Goal: Information Seeking & Learning: Learn about a topic

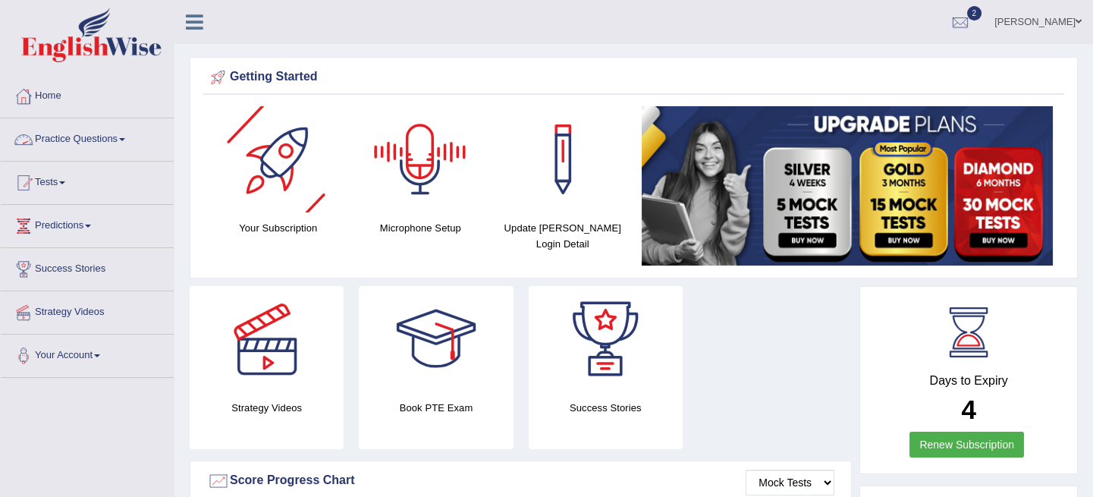
click at [118, 132] on link "Practice Questions" at bounding box center [87, 137] width 173 height 38
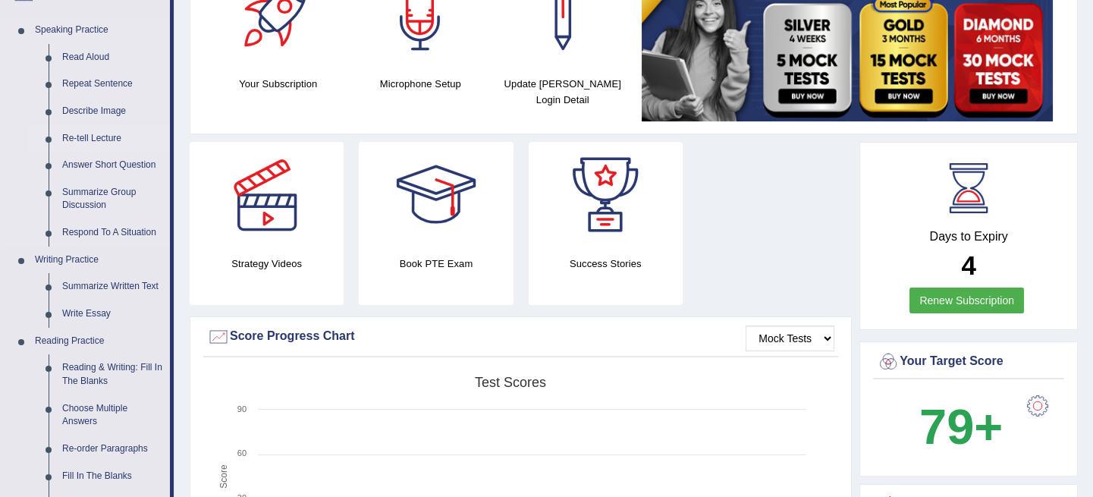
scroll to position [137, 0]
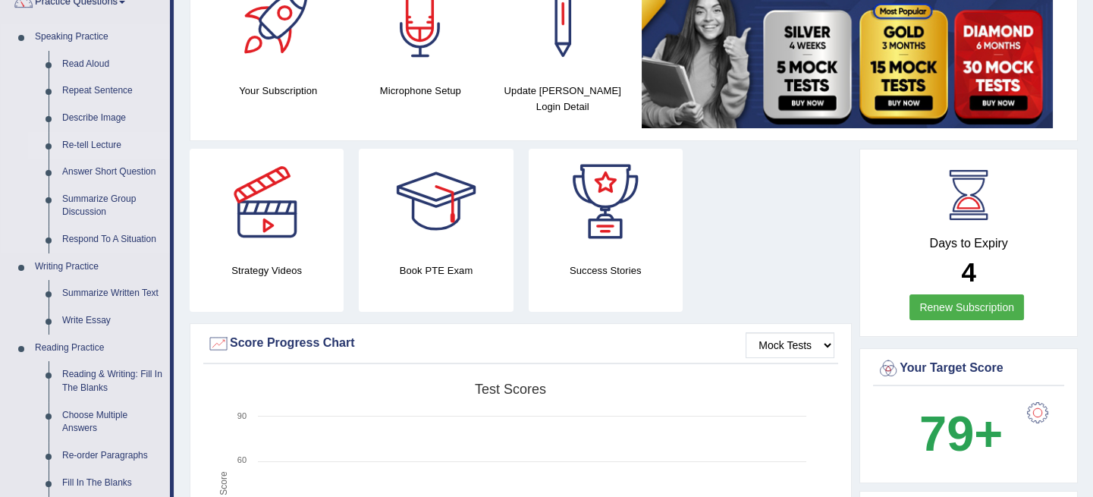
click at [107, 147] on link "Re-tell Lecture" at bounding box center [112, 145] width 115 height 27
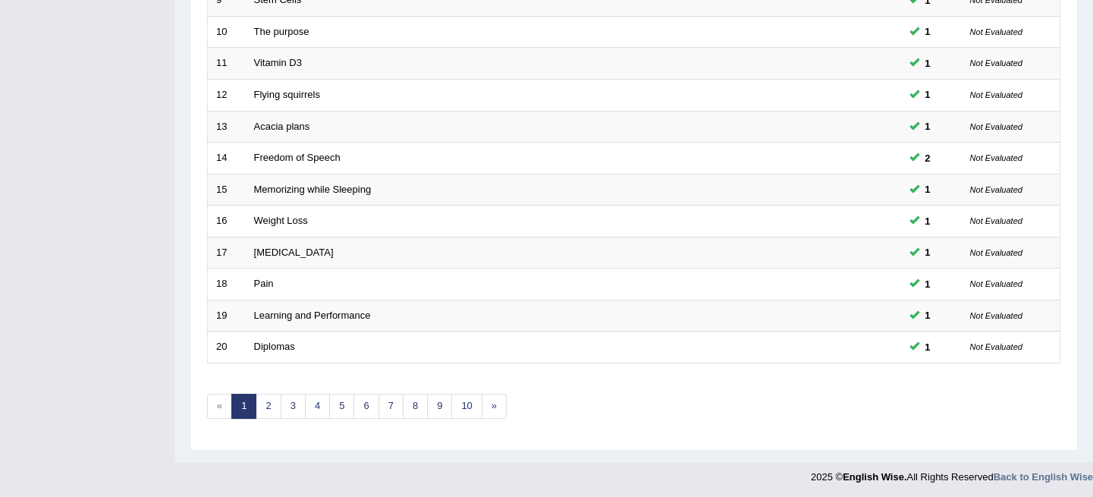
scroll to position [505, 0]
click at [265, 403] on link "2" at bounding box center [268, 405] width 25 height 25
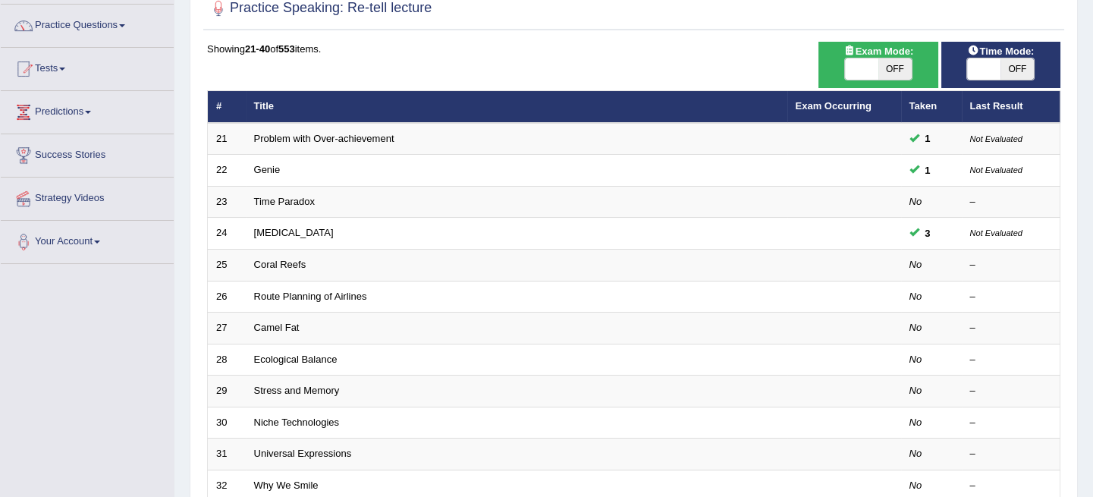
scroll to position [137, 0]
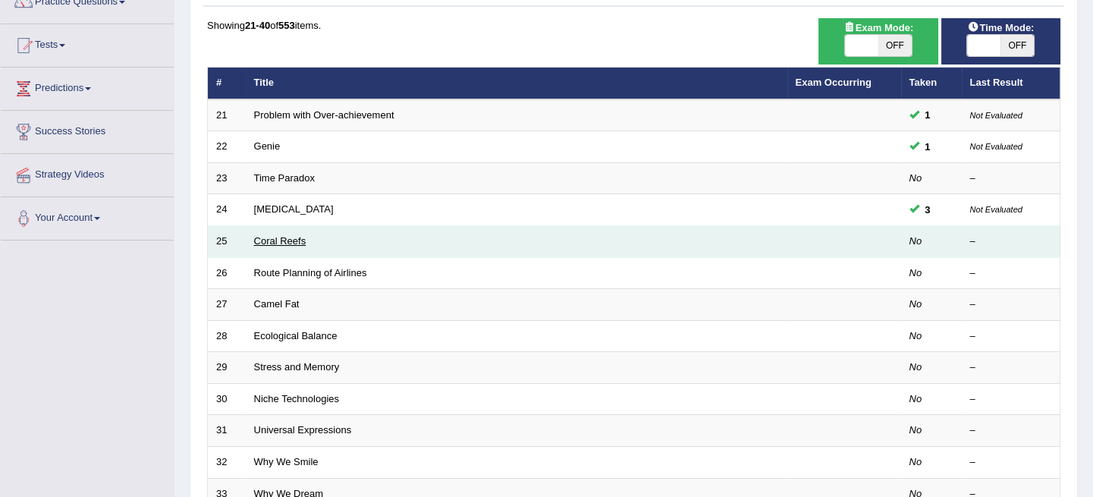
click at [287, 237] on link "Coral Reefs" at bounding box center [280, 240] width 52 height 11
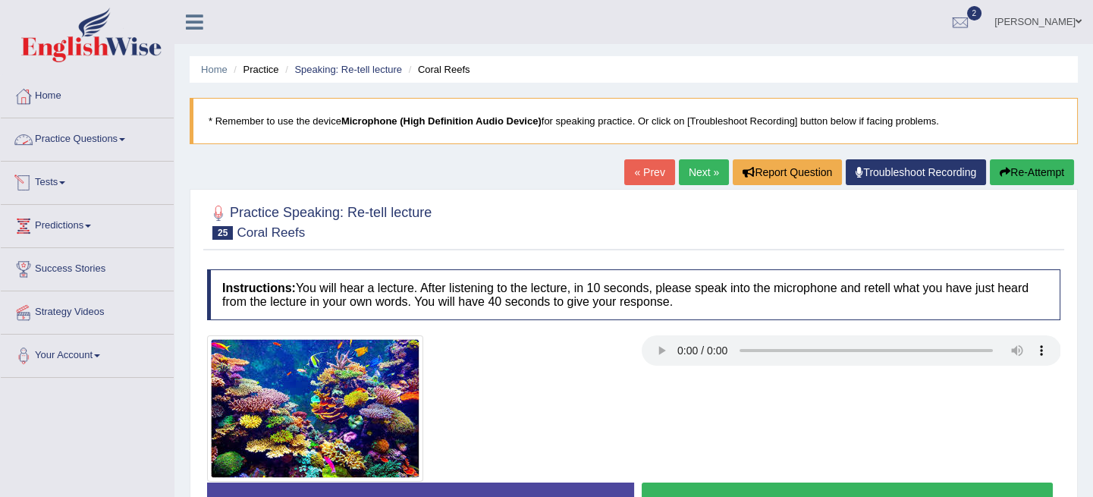
click at [114, 133] on link "Practice Questions" at bounding box center [87, 137] width 173 height 38
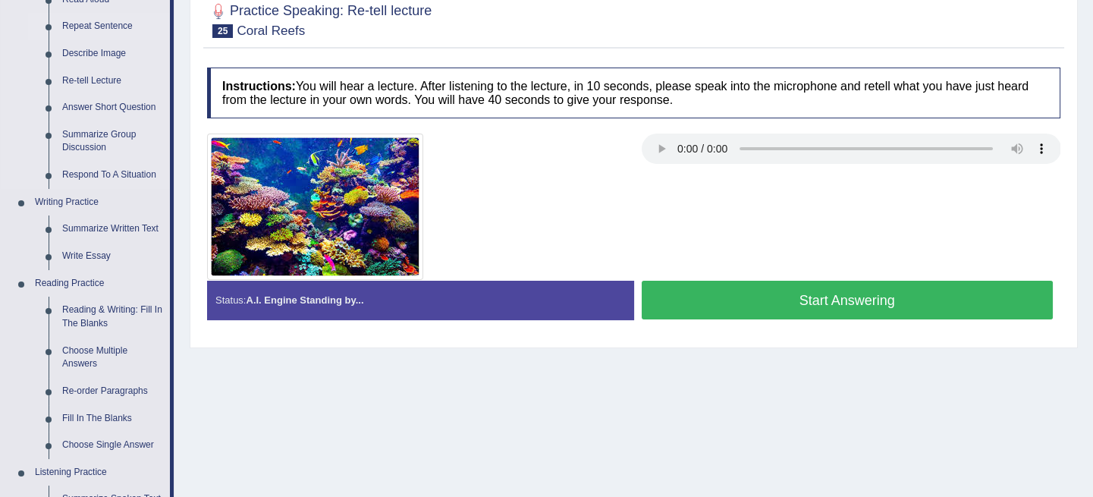
scroll to position [206, 0]
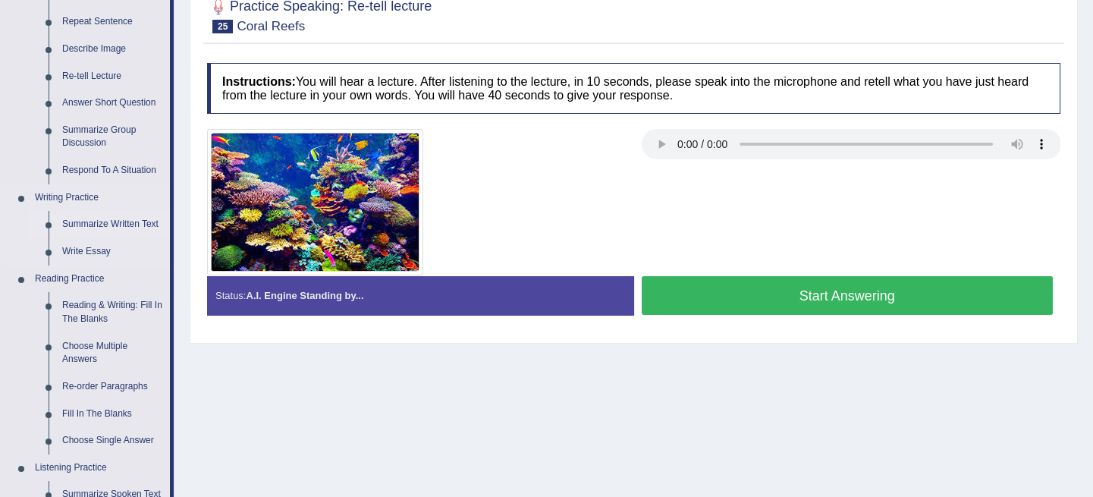
click at [109, 222] on link "Summarize Written Text" at bounding box center [112, 224] width 115 height 27
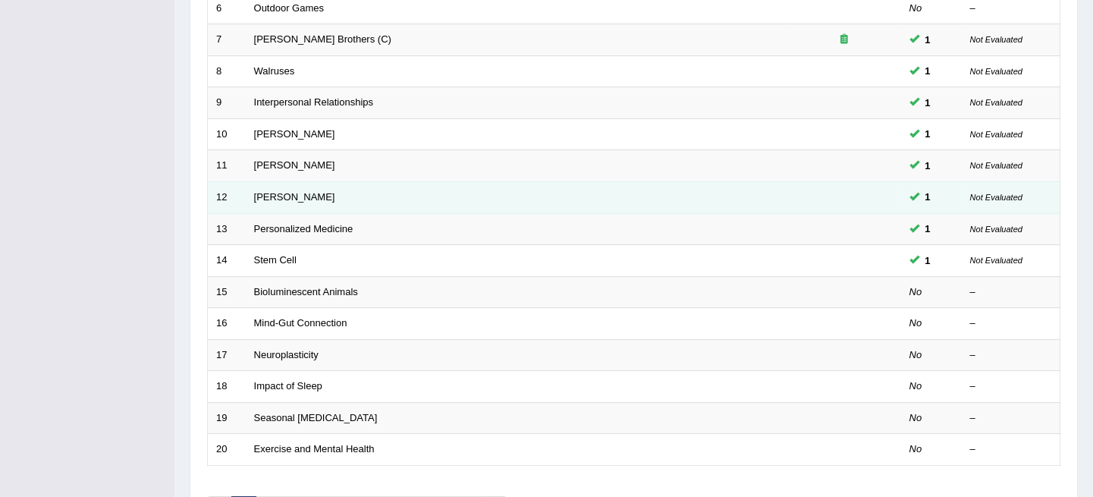
scroll to position [483, 0]
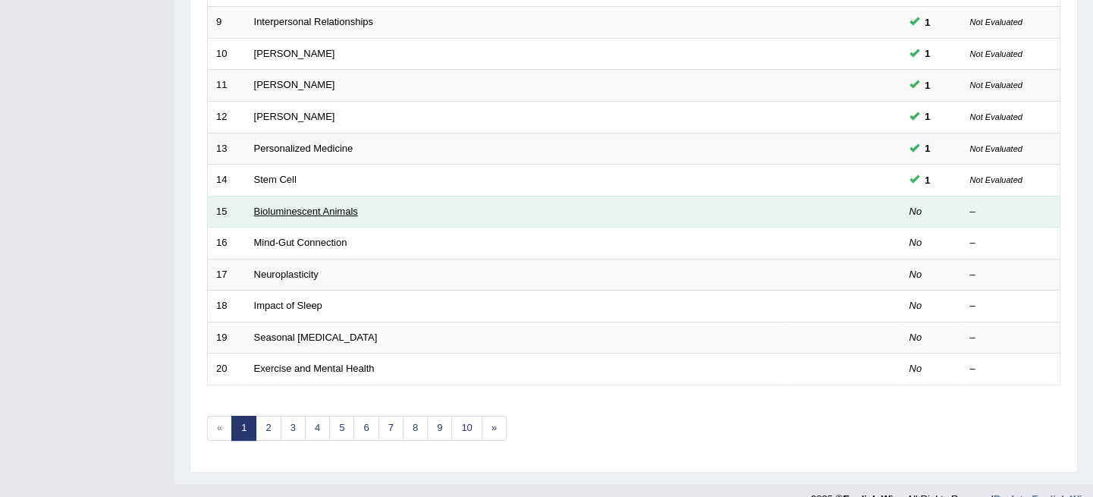
click at [297, 212] on link "Bioluminescent Animals" at bounding box center [306, 211] width 104 height 11
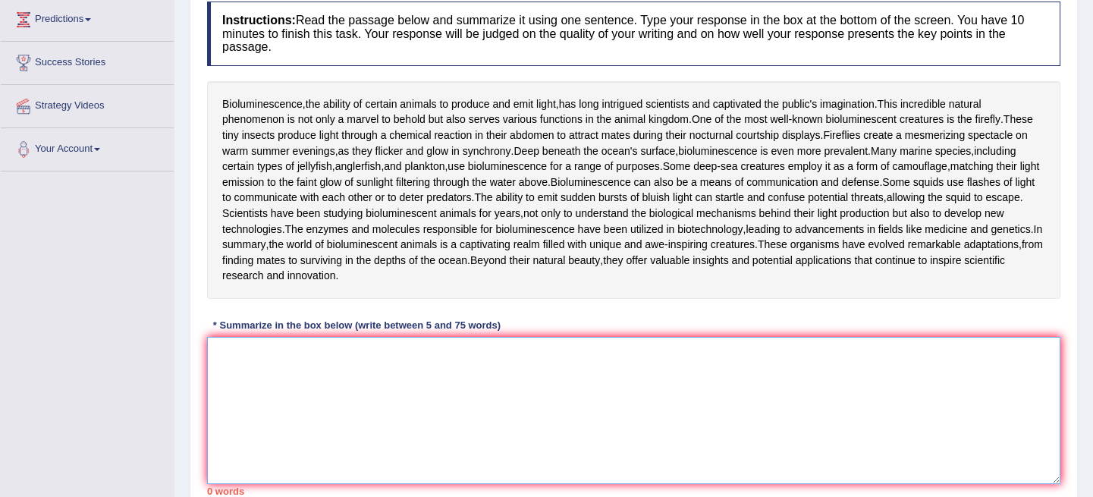
click at [220, 471] on textarea at bounding box center [634, 410] width 854 height 147
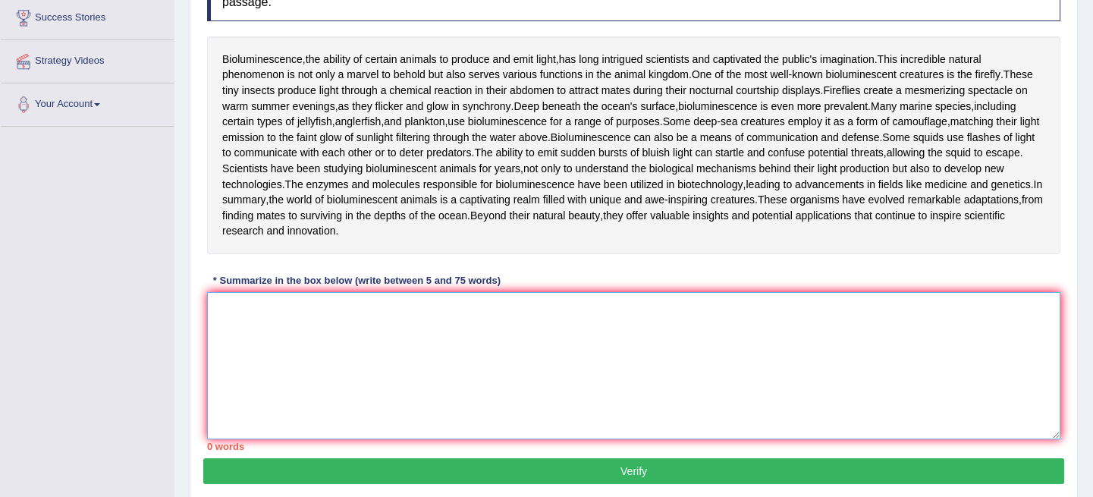
scroll to position [275, 0]
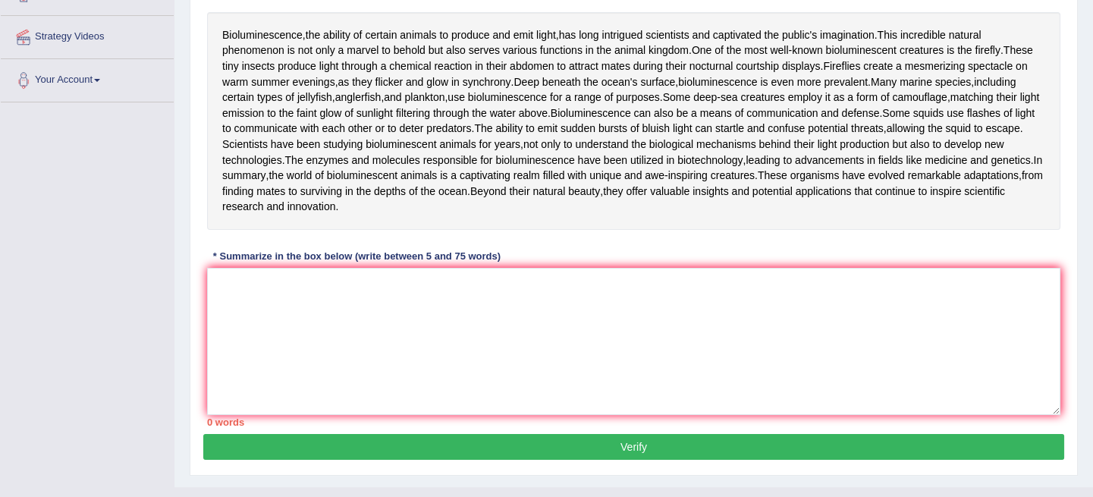
click at [884, 348] on div "Instructions: Read the passage below and summarize it using one sentence. Type …" at bounding box center [633, 179] width 861 height 509
click at [231, 392] on textarea at bounding box center [634, 341] width 854 height 147
click at [335, 409] on textarea "Bioluminesce" at bounding box center [634, 341] width 854 height 147
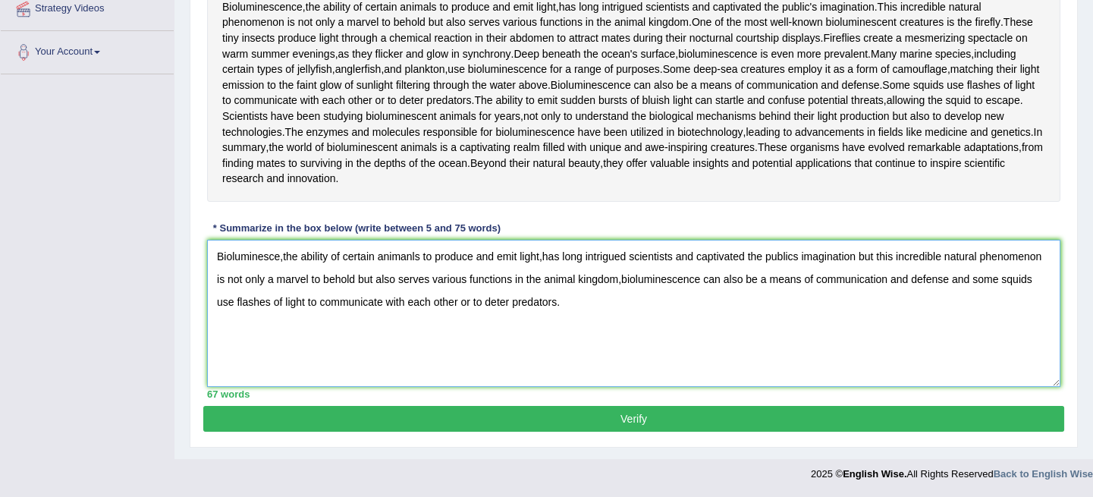
scroll to position [411, 0]
type textarea "Bioluminesce,the ability of certain animanls to produce and emit light,has long…"
click at [541, 407] on button "Verify" at bounding box center [633, 419] width 861 height 26
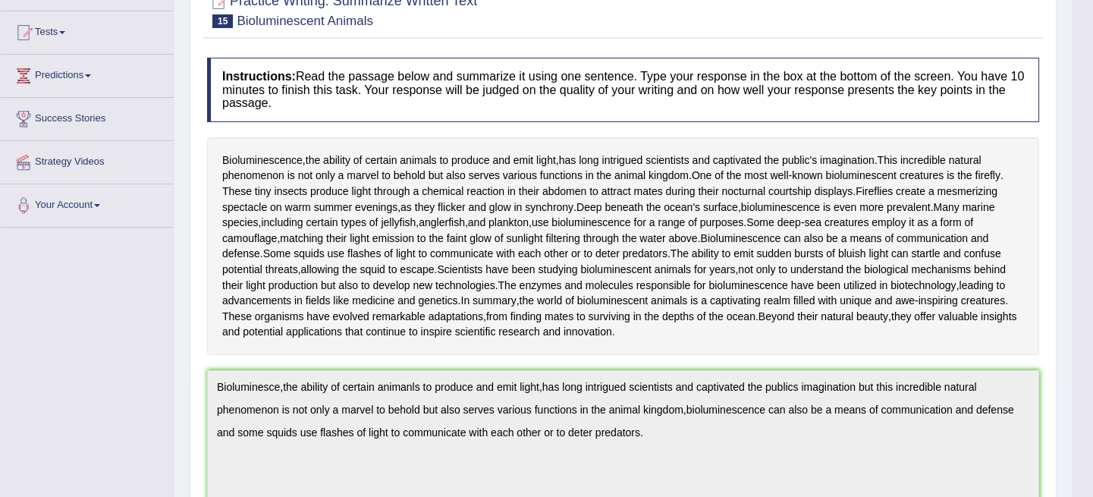
scroll to position [0, 0]
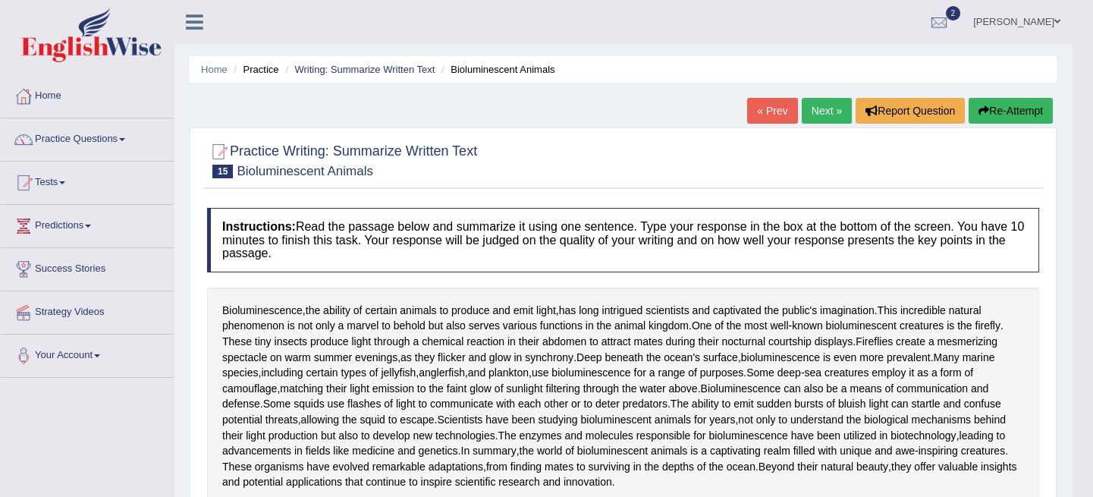
click at [822, 112] on link "Next »" at bounding box center [827, 111] width 50 height 26
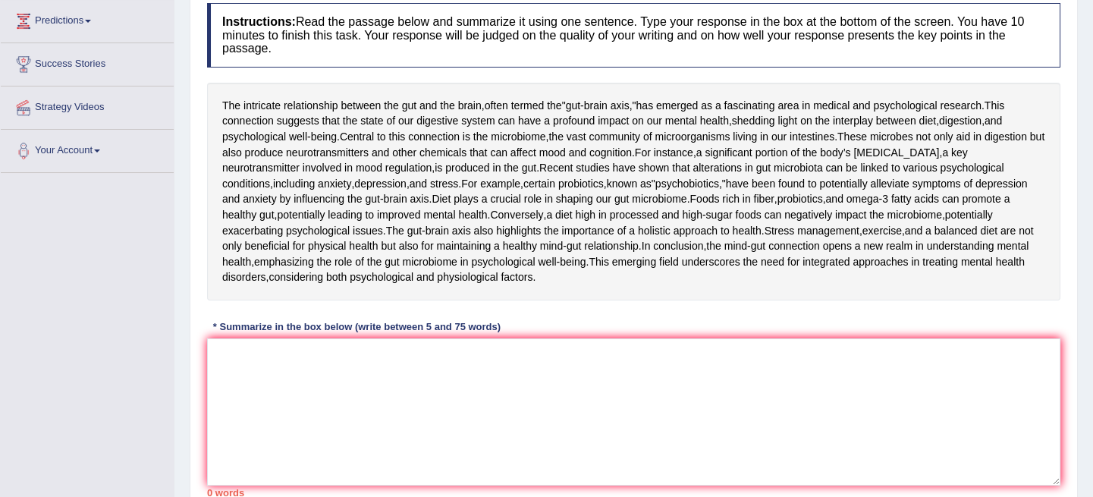
scroll to position [273, 0]
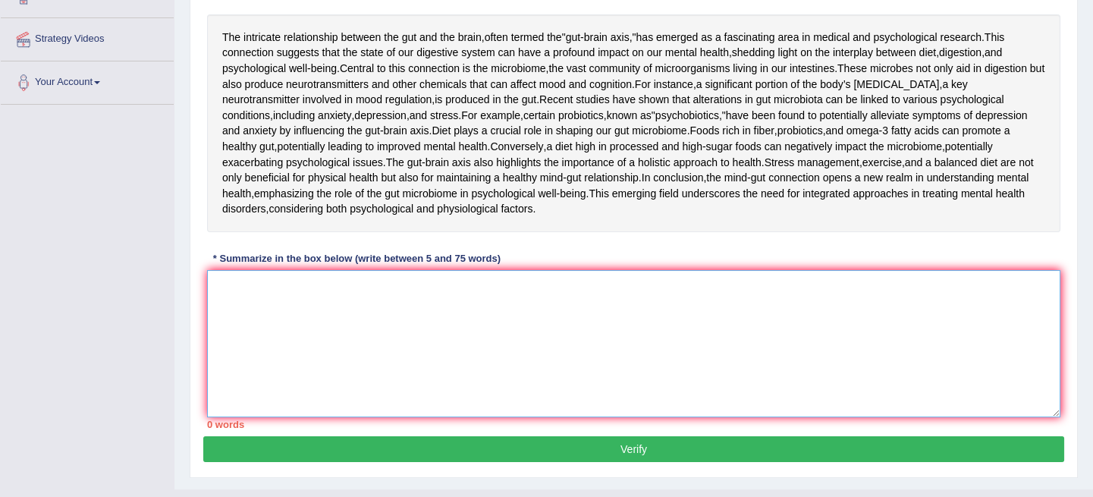
click at [252, 394] on textarea at bounding box center [634, 343] width 854 height 147
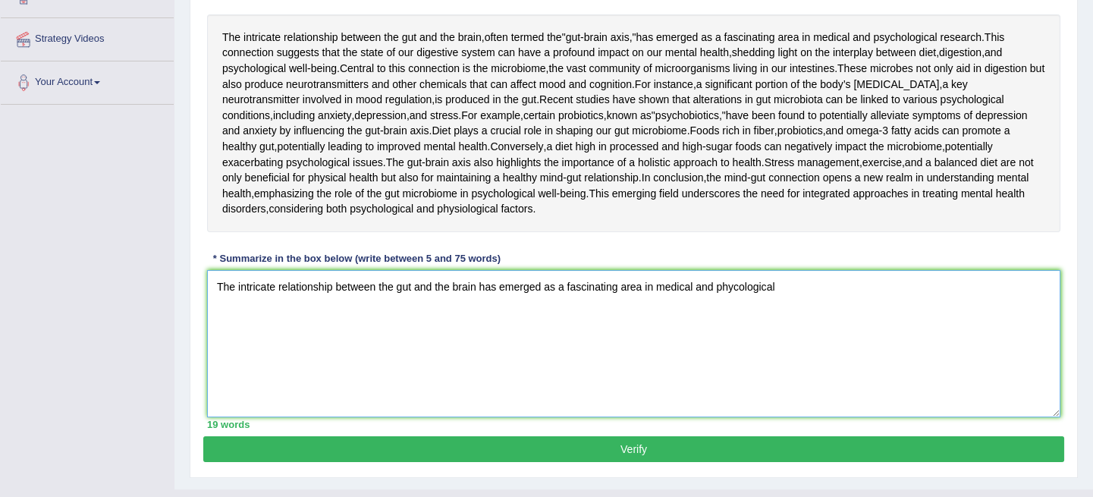
click at [740, 402] on textarea "The intricate relationship between the gut and the brain has emerged as a fasci…" at bounding box center [634, 343] width 854 height 147
click at [794, 401] on textarea "The intricate relationship between the gut and the brain has emerged as a fasci…" at bounding box center [634, 343] width 854 height 147
click at [728, 394] on textarea "The intricate relationship between the gut and the brain has emerged as a fasci…" at bounding box center [634, 343] width 854 height 147
click at [807, 392] on textarea "The intricate relationship between the gut and the brain has emerged as a fasci…" at bounding box center [634, 343] width 854 height 147
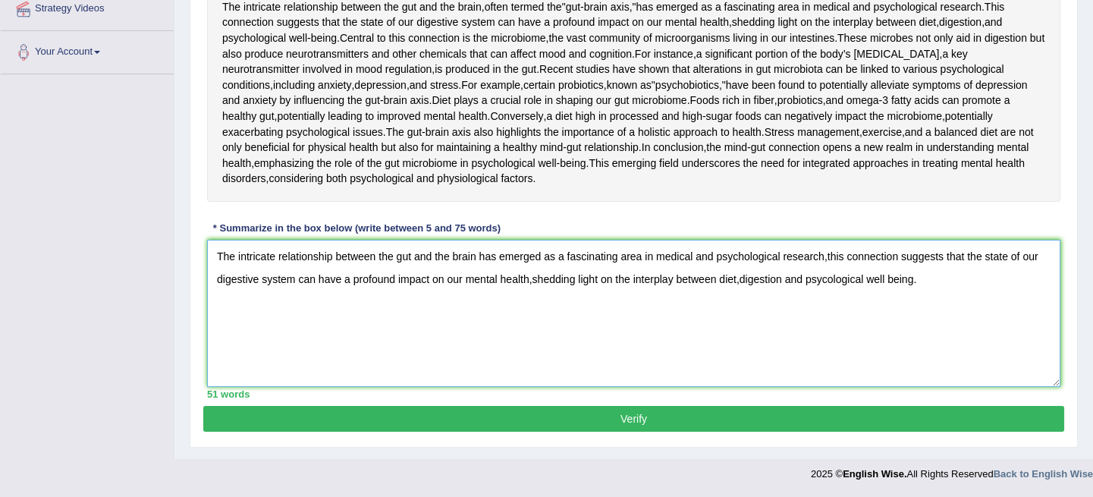
scroll to position [411, 0]
type textarea "The intricate relationship between the gut and the brain has emerged as a fasci…"
click at [339, 417] on button "Verify" at bounding box center [633, 419] width 861 height 26
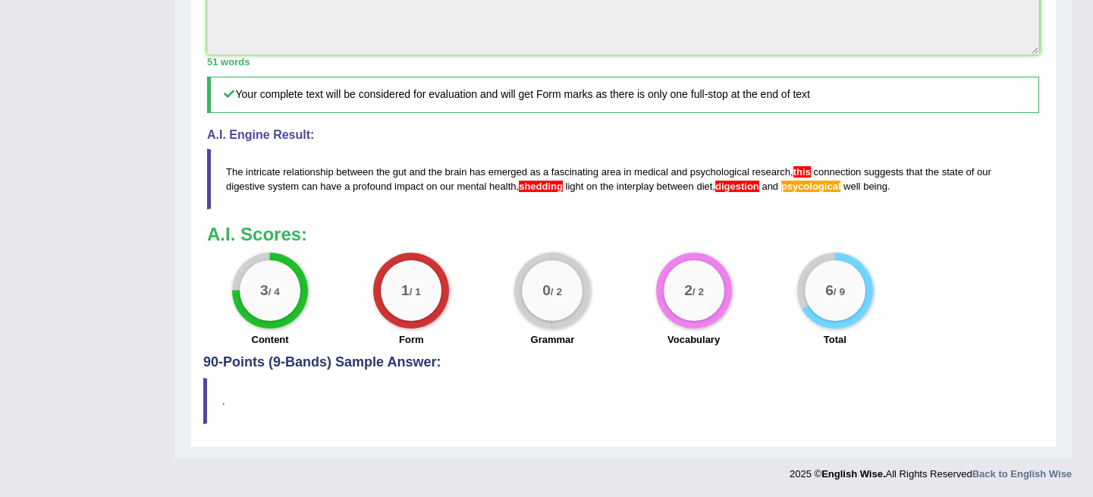
scroll to position [679, 0]
